Goal: Transaction & Acquisition: Purchase product/service

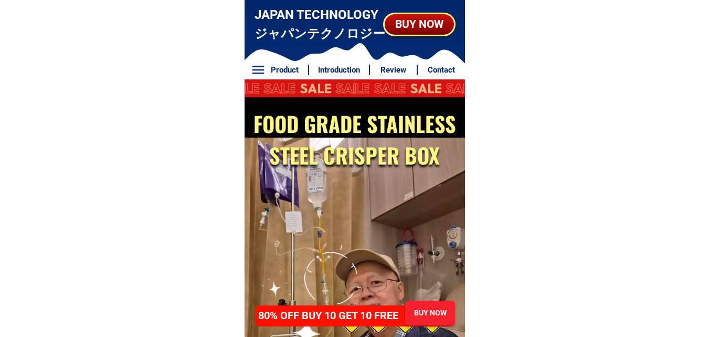
click at [411, 29] on div "BUY NOW" at bounding box center [419, 24] width 71 height 17
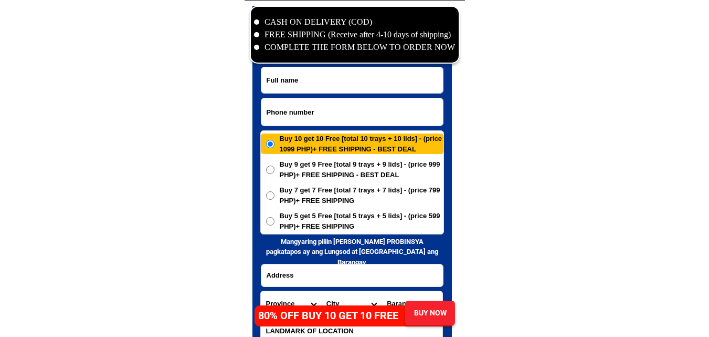
scroll to position [5073, 0]
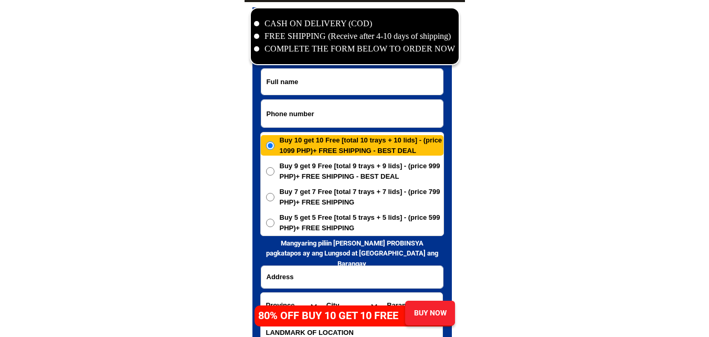
click at [358, 101] on input "Input phone_number" at bounding box center [352, 113] width 182 height 27
paste input "09222706 914"
click at [298, 109] on input "09222706 914" at bounding box center [352, 113] width 182 height 27
type input "09222706914"
drag, startPoint x: 213, startPoint y: 138, endPoint x: 208, endPoint y: 126, distance: 12.3
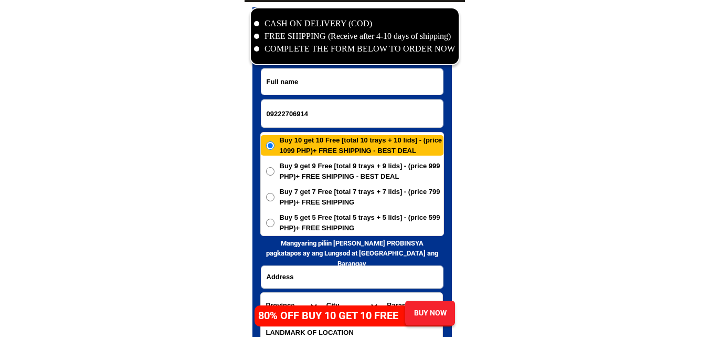
drag, startPoint x: 362, startPoint y: 89, endPoint x: 361, endPoint y: 83, distance: 6.3
click at [362, 89] on input "Input full_name" at bounding box center [352, 82] width 182 height 26
paste input "[PERSON_NAME]"
type input "[PERSON_NAME]"
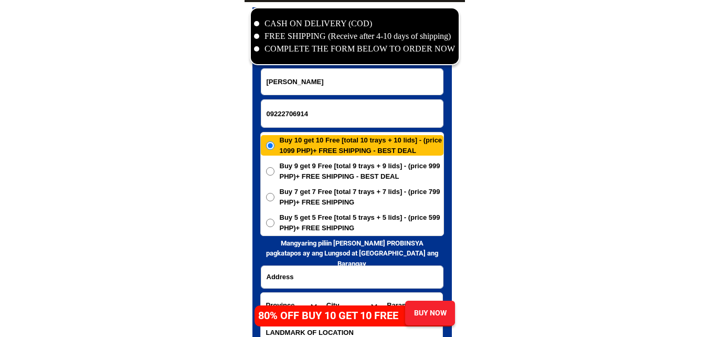
drag, startPoint x: 107, startPoint y: 114, endPoint x: 102, endPoint y: 19, distance: 95.2
click at [305, 225] on span "Buy 5 get 5 Free [total 5 trays + 5 lids] - (price 599 PHP)+ FREE SHIPPING" at bounding box center [362, 222] width 164 height 20
click at [275, 225] on input "Buy 5 get 5 Free [total 5 trays + 5 lids] - (price 599 PHP)+ FREE SHIPPING" at bounding box center [270, 222] width 8 height 8
radio input "true"
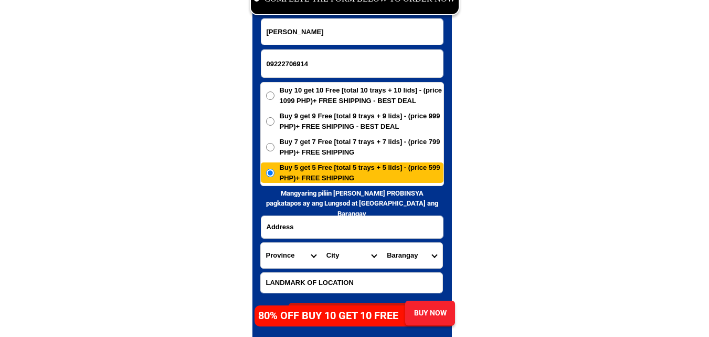
scroll to position [5178, 0]
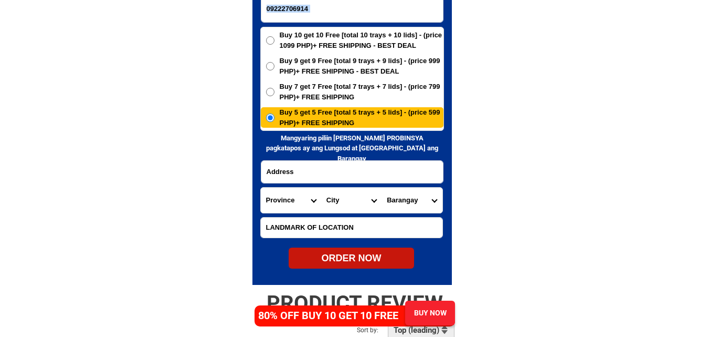
click at [349, 184] on form "[PERSON_NAME] 09222706914 ORDER NOW Province [GEOGRAPHIC_DATA] [GEOGRAPHIC_DATA…" at bounding box center [352, 116] width 184 height 306
click at [332, 175] on input "Input address" at bounding box center [352, 172] width 182 height 22
click at [296, 174] on input "Input address" at bounding box center [352, 172] width 182 height 22
click at [288, 170] on input "Input address" at bounding box center [352, 172] width 182 height 22
click at [275, 172] on input "Input address" at bounding box center [352, 172] width 182 height 22
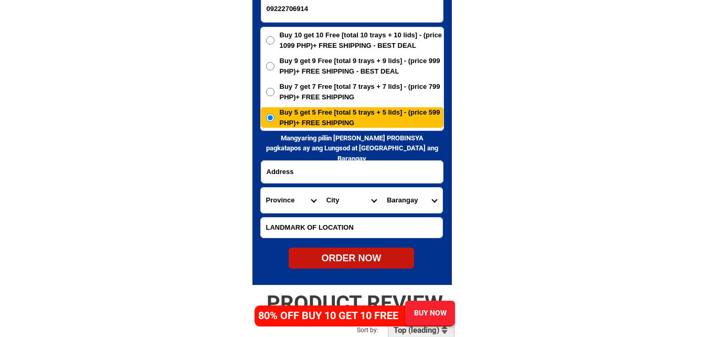
drag, startPoint x: 48, startPoint y: 197, endPoint x: 199, endPoint y: 192, distance: 150.8
click at [290, 166] on input "Input address" at bounding box center [352, 172] width 182 height 22
paste input "#728, Brgy.Lokeb Sur. [GEOGRAPHIC_DATA], [GEOGRAPHIC_DATA]."
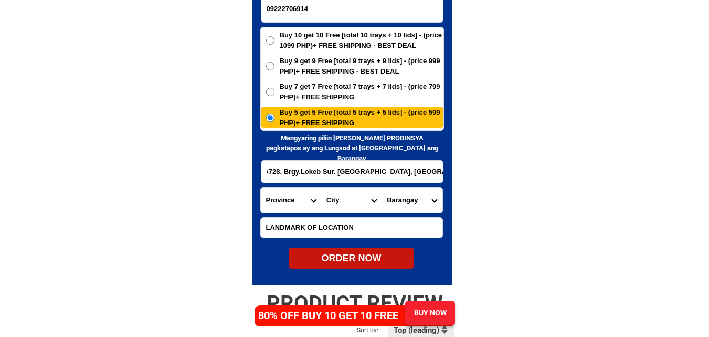
type input "#728, Brgy.Lokeb Sur. [GEOGRAPHIC_DATA], [GEOGRAPHIC_DATA]."
click at [280, 208] on select "Province [GEOGRAPHIC_DATA] [GEOGRAPHIC_DATA] [GEOGRAPHIC_DATA] [GEOGRAPHIC_DATA…" at bounding box center [291, 199] width 60 height 25
select select "63_247"
click at [261, 187] on select "Province [GEOGRAPHIC_DATA] [GEOGRAPHIC_DATA] [GEOGRAPHIC_DATA] [GEOGRAPHIC_DATA…" at bounding box center [291, 199] width 60 height 25
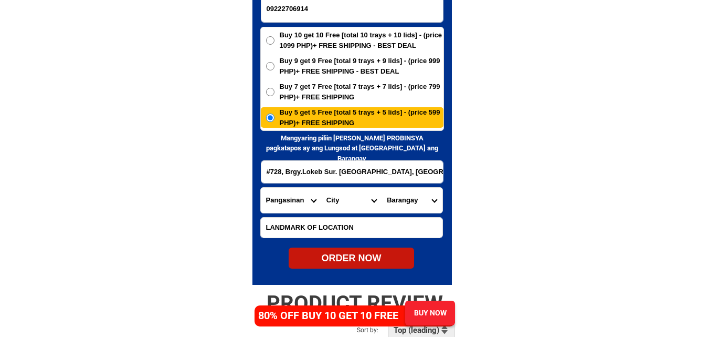
click at [347, 192] on select "City [GEOGRAPHIC_DATA] [PERSON_NAME][GEOGRAPHIC_DATA]-city [GEOGRAPHIC_DATA] [G…" at bounding box center [351, 199] width 60 height 25
select select "63_2477172"
click at [321, 187] on select "City [GEOGRAPHIC_DATA] [PERSON_NAME][GEOGRAPHIC_DATA]-city [GEOGRAPHIC_DATA] [G…" at bounding box center [351, 199] width 60 height 25
click at [417, 200] on select "Barangay Abonagan [GEOGRAPHIC_DATA] [GEOGRAPHIC_DATA][PERSON_NAME] Amacalan Ano…" at bounding box center [412, 199] width 60 height 25
select select "63_2477172722"
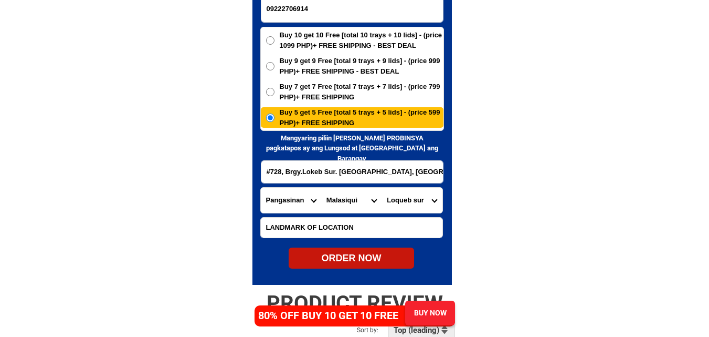
click at [382, 187] on select "Barangay Abonagan [GEOGRAPHIC_DATA] [GEOGRAPHIC_DATA][PERSON_NAME] Amacalan Ano…" at bounding box center [412, 199] width 60 height 25
click at [375, 256] on div "ORDER NOW" at bounding box center [351, 258] width 125 height 14
type input "#728, Brgy.Lokeb Sur. [GEOGRAPHIC_DATA], [GEOGRAPHIC_DATA]."
radio input "true"
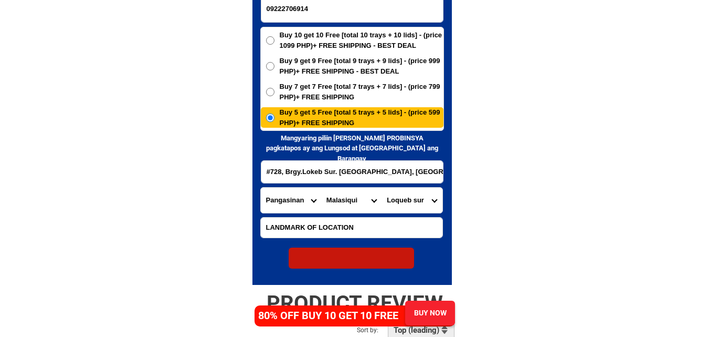
radio input "true"
